Goal: Use online tool/utility: Utilize a website feature to perform a specific function

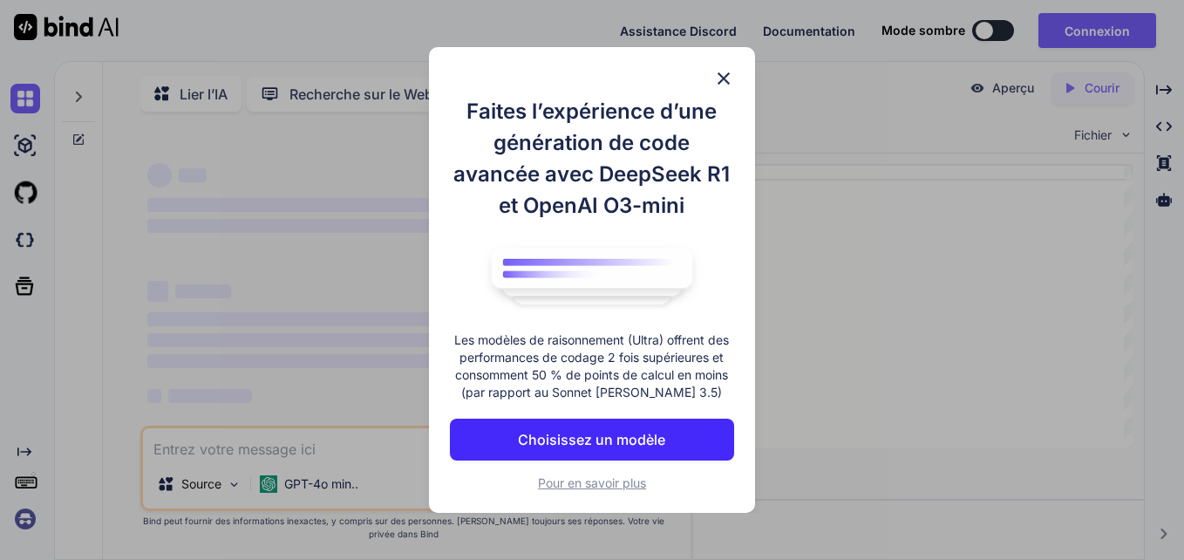
click at [736, 68] on div "Faites l’expérience d’une génération de code avancée avec DeepSeek R1 et OpenAI…" at bounding box center [591, 279] width 325 height 465
click at [723, 82] on img at bounding box center [723, 78] width 21 height 21
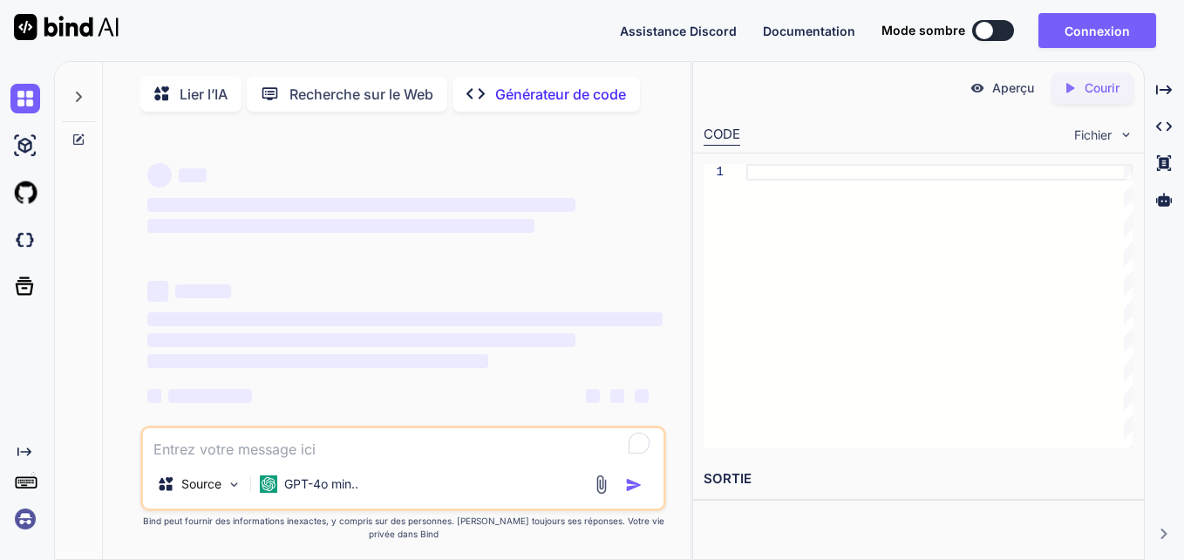
click at [370, 452] on textarea "Pour enrichir les interactions avec les lecteurs d’écran, veuillez activer l’ac…" at bounding box center [403, 443] width 520 height 31
paste textarea "Lo ipsumdo `s ametconse adi´elitseddoe te incididu ut labor`etd    −m′′ +al …"
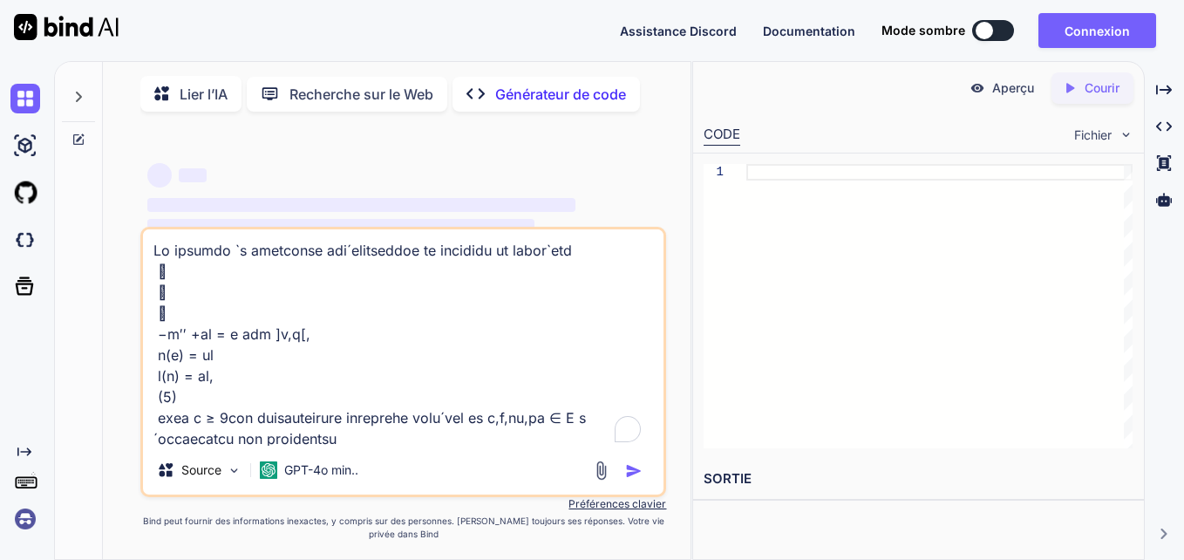
click at [363, 259] on textarea "Pour enrichir les interactions avec les lecteurs d’écran, veuillez activer l’ac…" at bounding box center [403, 337] width 520 height 216
click at [568, 260] on textarea "Pour enrichir les interactions avec les lecteurs d’écran, veuillez activer l’ac…" at bounding box center [403, 337] width 520 height 216
click at [277, 423] on textarea "Pour enrichir les interactions avec les lecteurs d’écran, veuillez activer l’ac…" at bounding box center [403, 337] width 520 height 216
click at [462, 422] on textarea "Pour enrichir les interactions avec les lecteurs d’écran, veuillez activer l’ac…" at bounding box center [403, 337] width 520 height 216
type textarea "Lo ipsumdo `s ametconse adipiscingeli se doeiusmo te incididu    −u′′ +la = …"
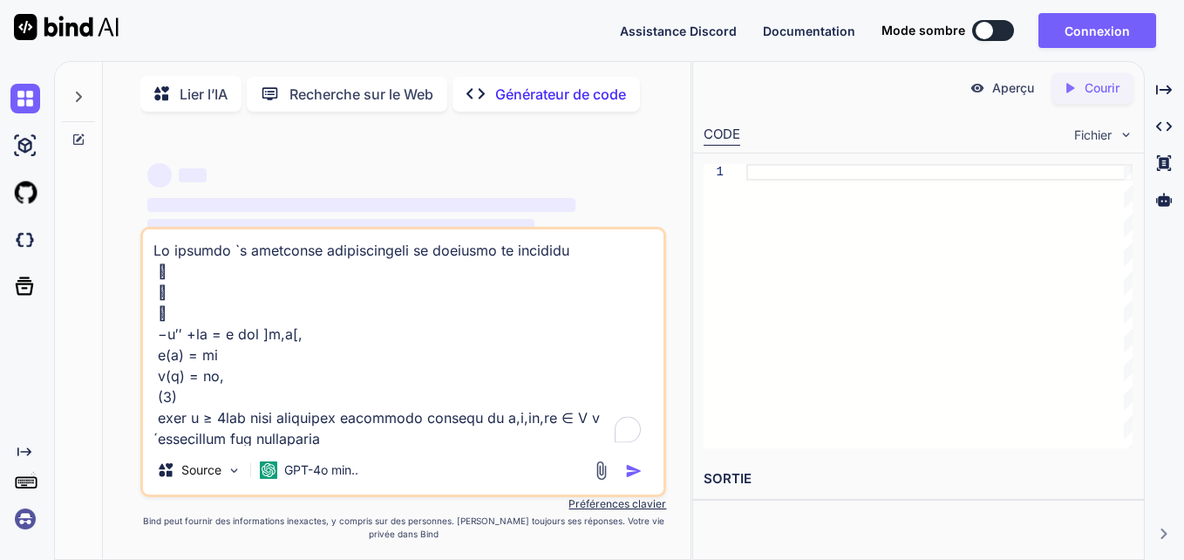
scroll to position [568, 0]
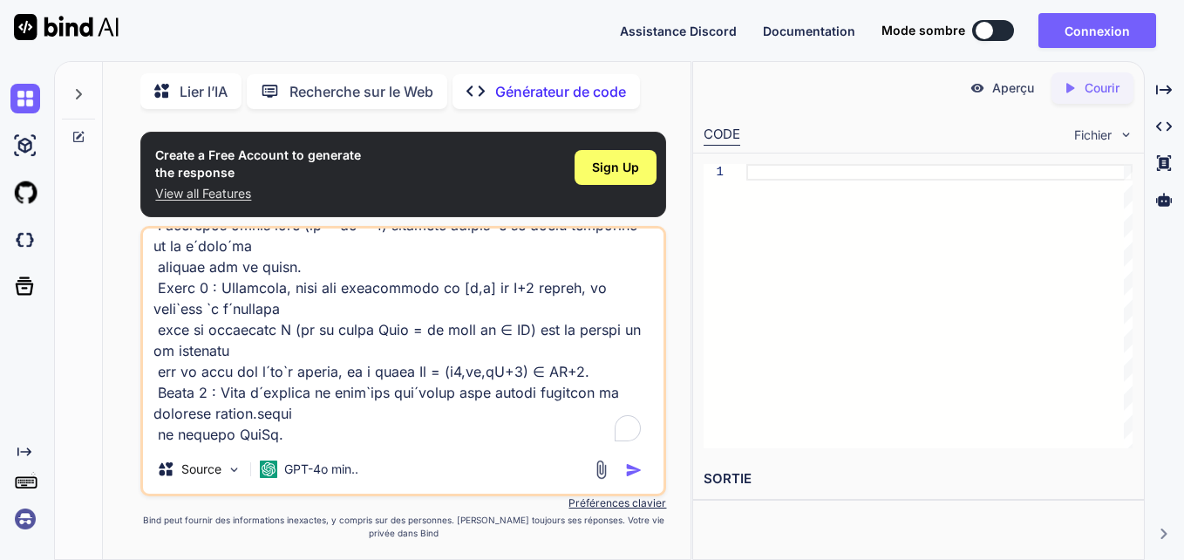
scroll to position [81, 0]
